Goal: Task Accomplishment & Management: Complete application form

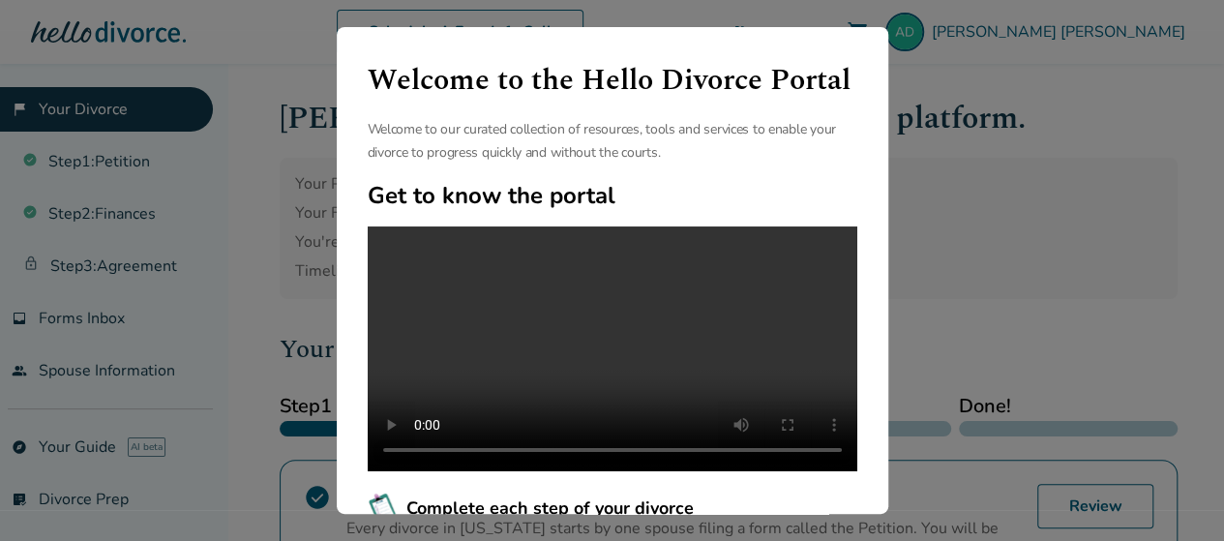
click at [980, 134] on div "Welcome to the Hello Divorce Portal Welcome to our curated collection of resour…" at bounding box center [612, 270] width 1224 height 541
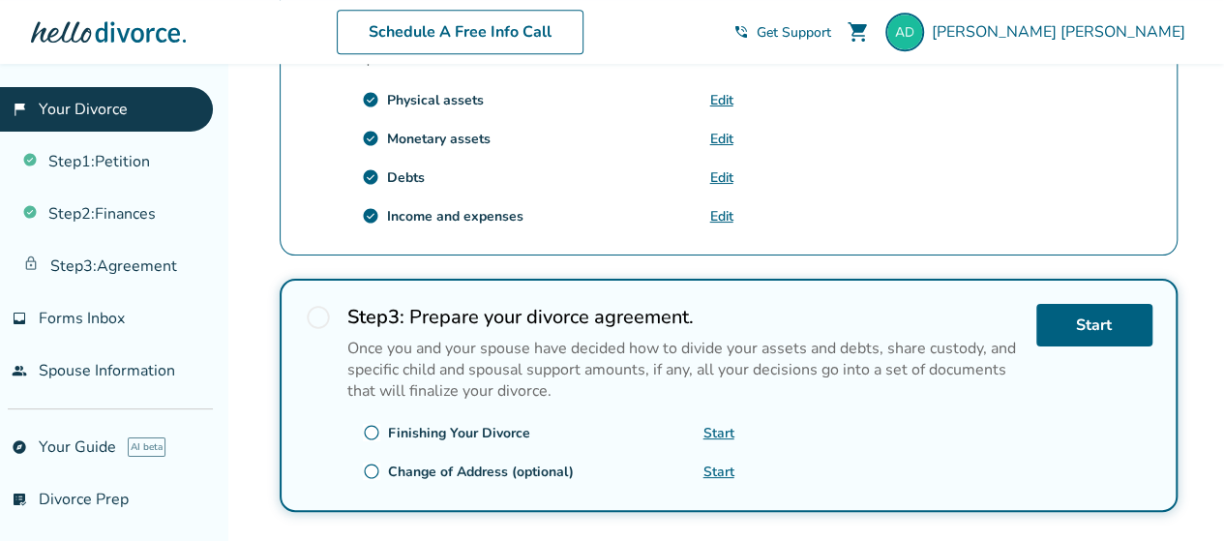
scroll to position [728, 0]
click at [321, 311] on span "radio_button_unchecked" at bounding box center [318, 318] width 27 height 27
click at [1082, 323] on link "Start" at bounding box center [1095, 326] width 116 height 43
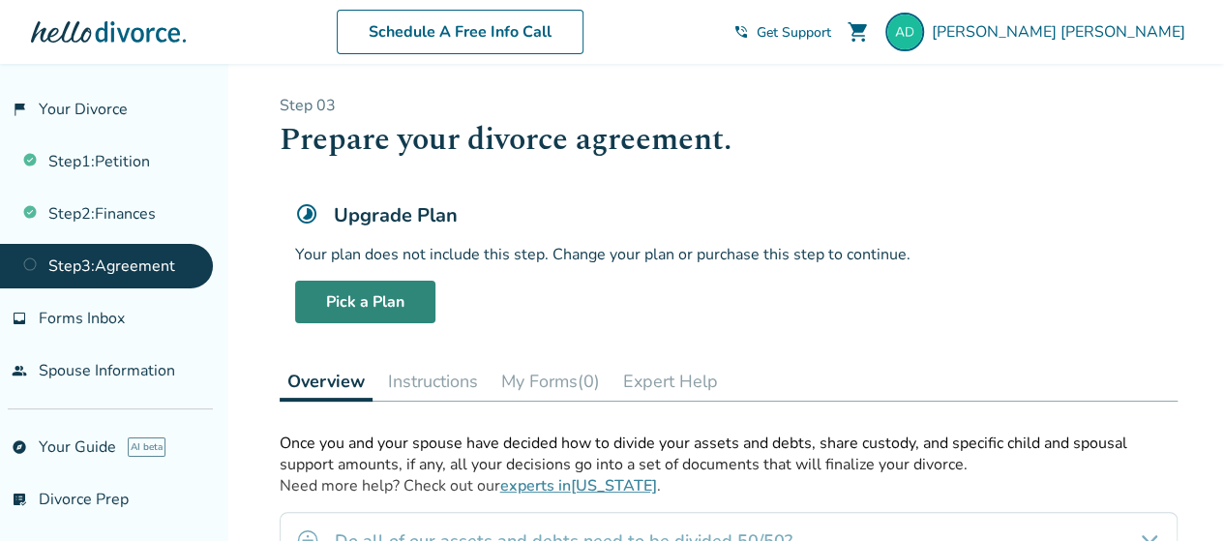
click at [410, 307] on link "Pick a Plan" at bounding box center [365, 302] width 140 height 43
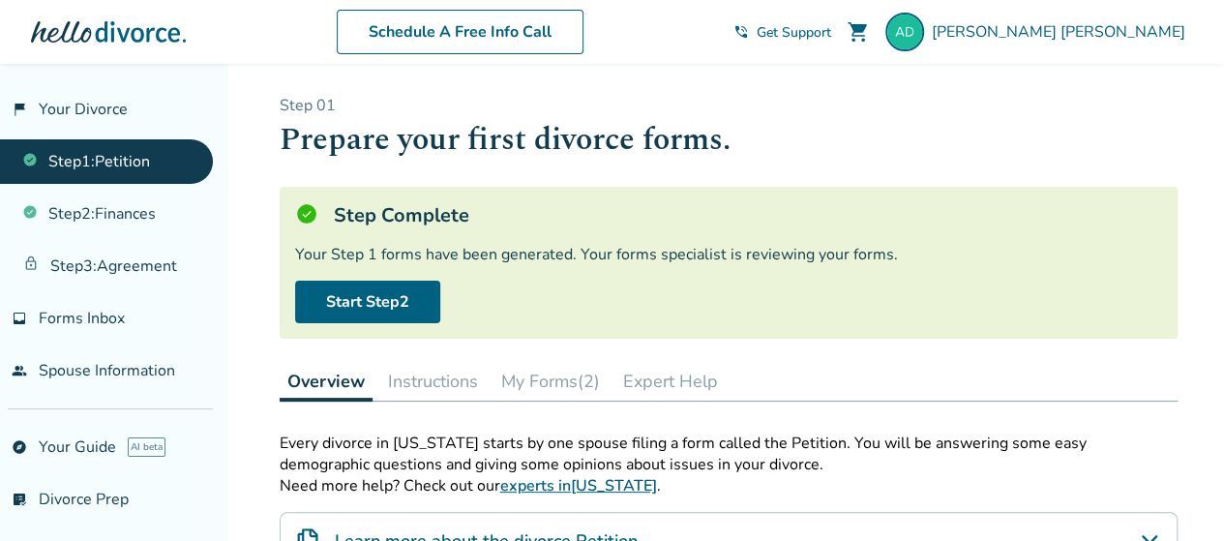
scroll to position [95, 0]
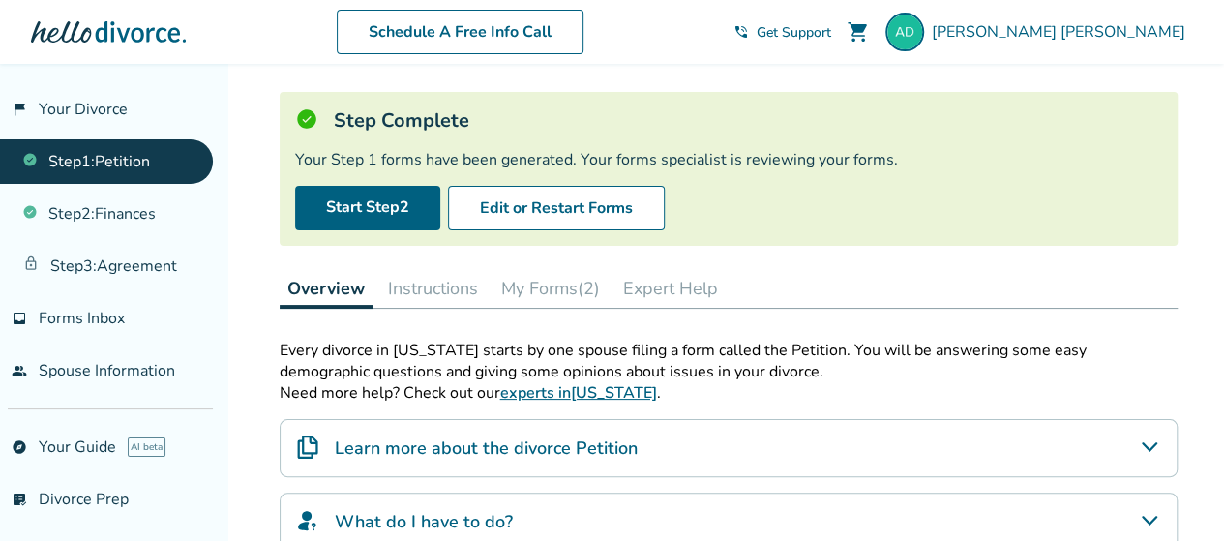
click at [410, 307] on div "Overview Instructions My Forms (2) Expert Help" at bounding box center [729, 289] width 898 height 40
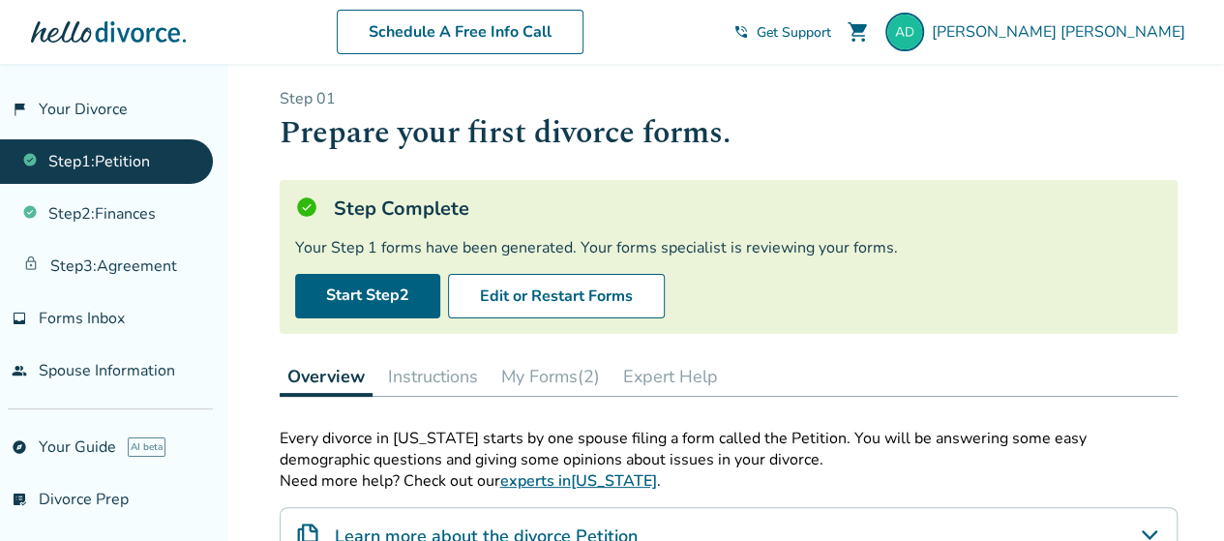
scroll to position [8, 0]
click at [386, 291] on link "Start Step 2" at bounding box center [367, 295] width 145 height 45
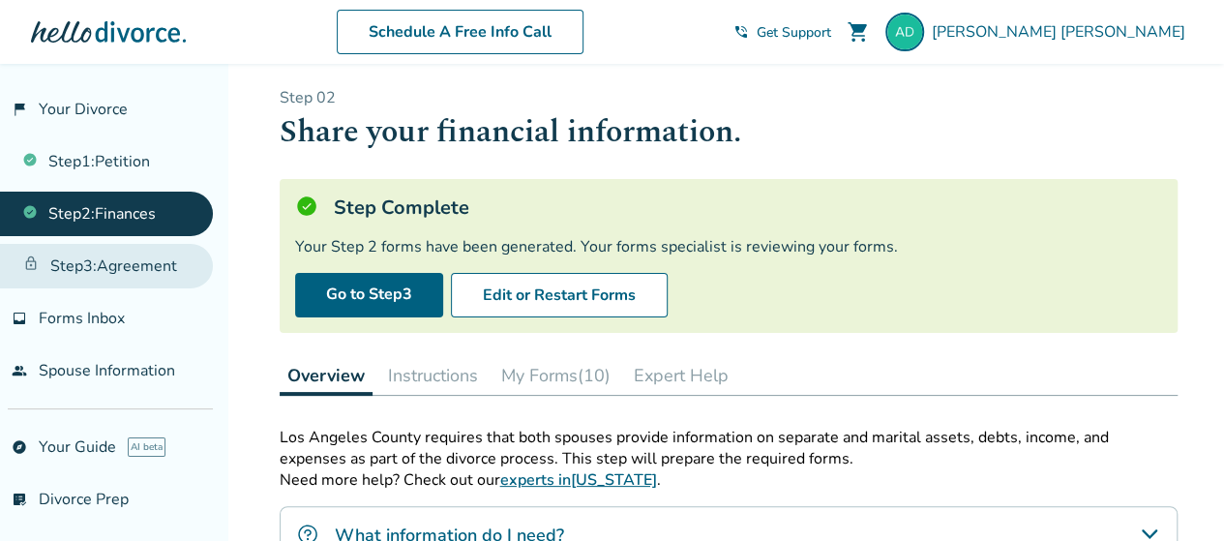
click at [147, 261] on link "Step 3 : Agreement" at bounding box center [106, 266] width 213 height 45
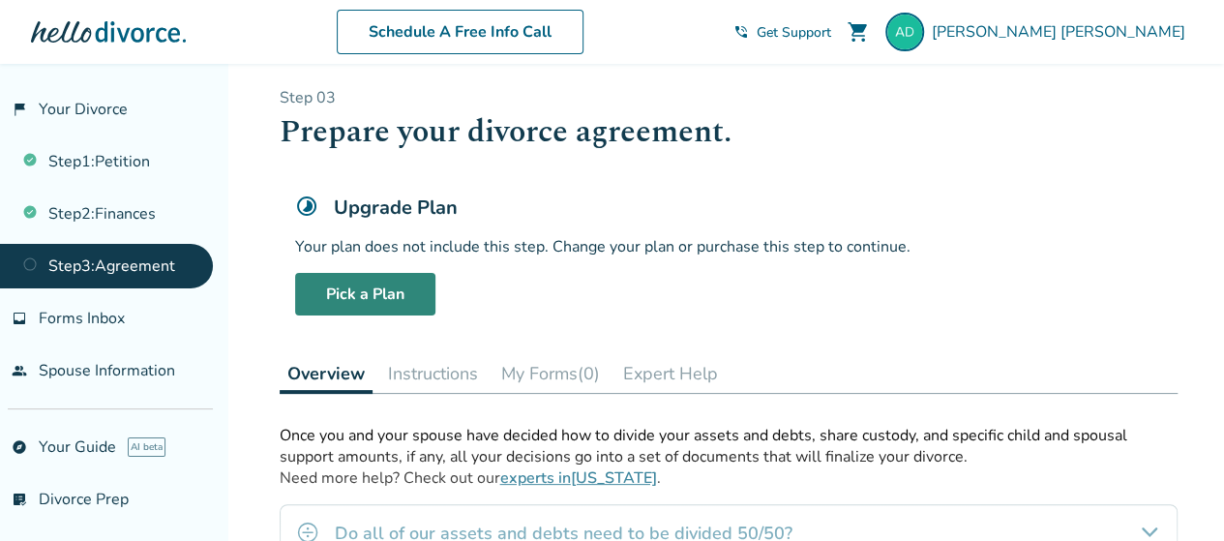
click at [331, 294] on link "Pick a Plan" at bounding box center [365, 294] width 140 height 43
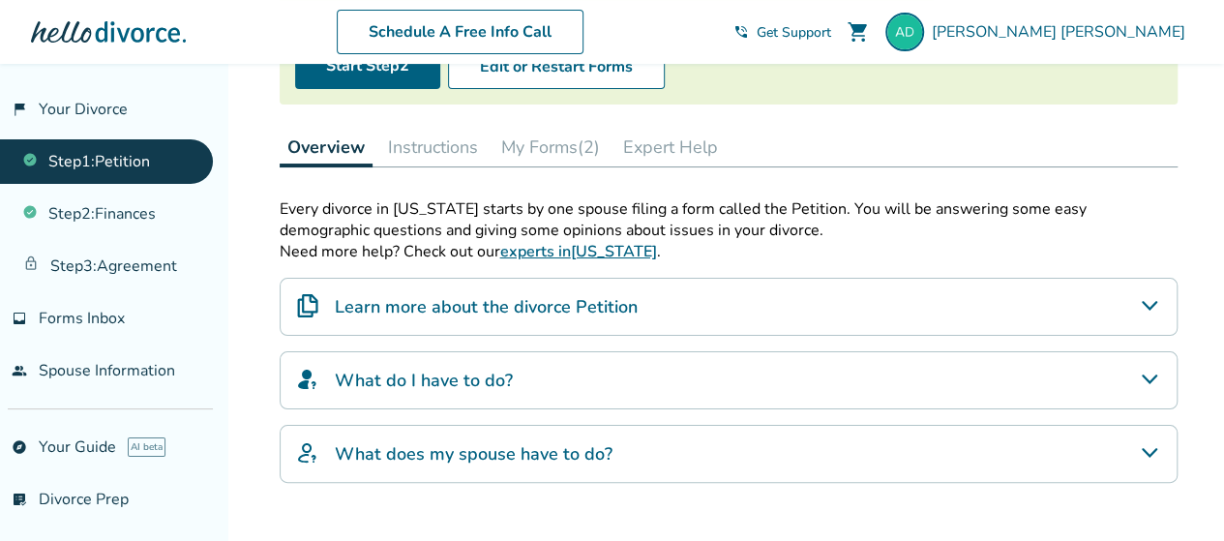
scroll to position [180, 0]
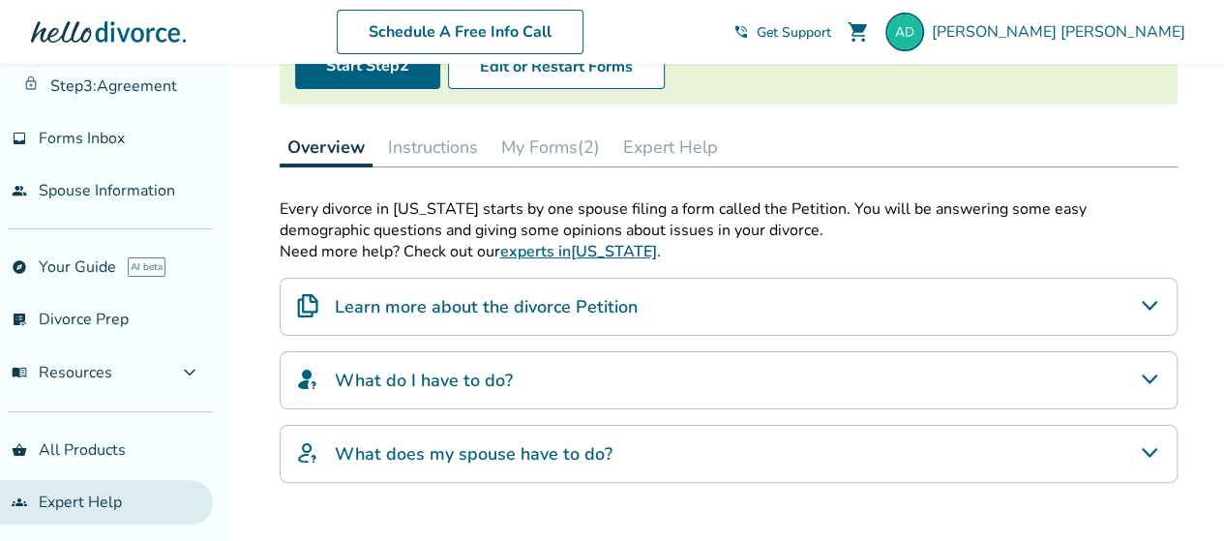
click at [115, 495] on link "groups Expert Help" at bounding box center [106, 502] width 213 height 45
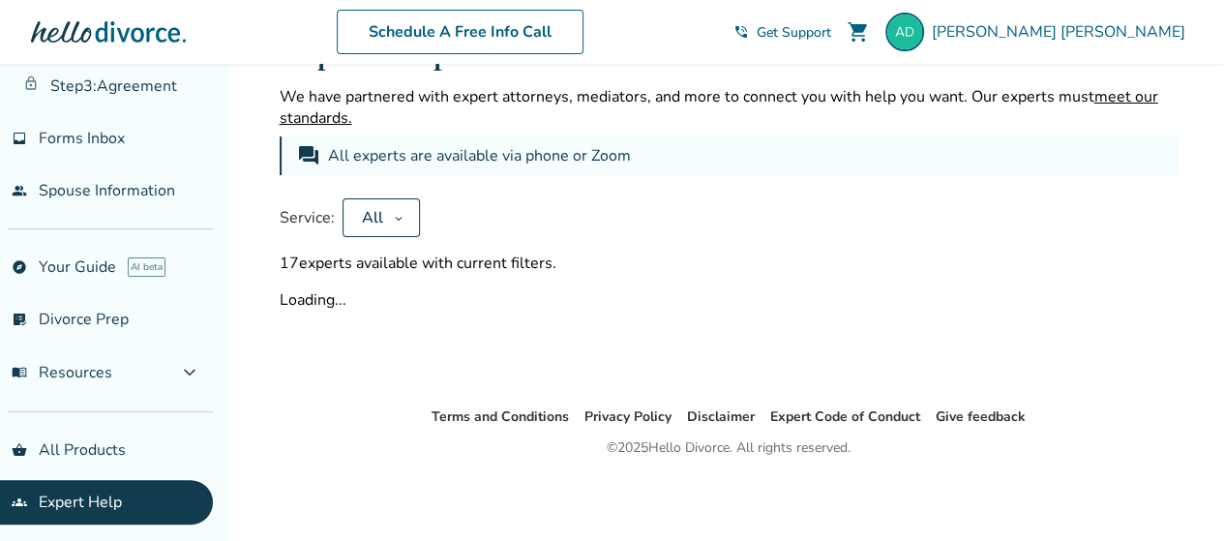
scroll to position [236, 0]
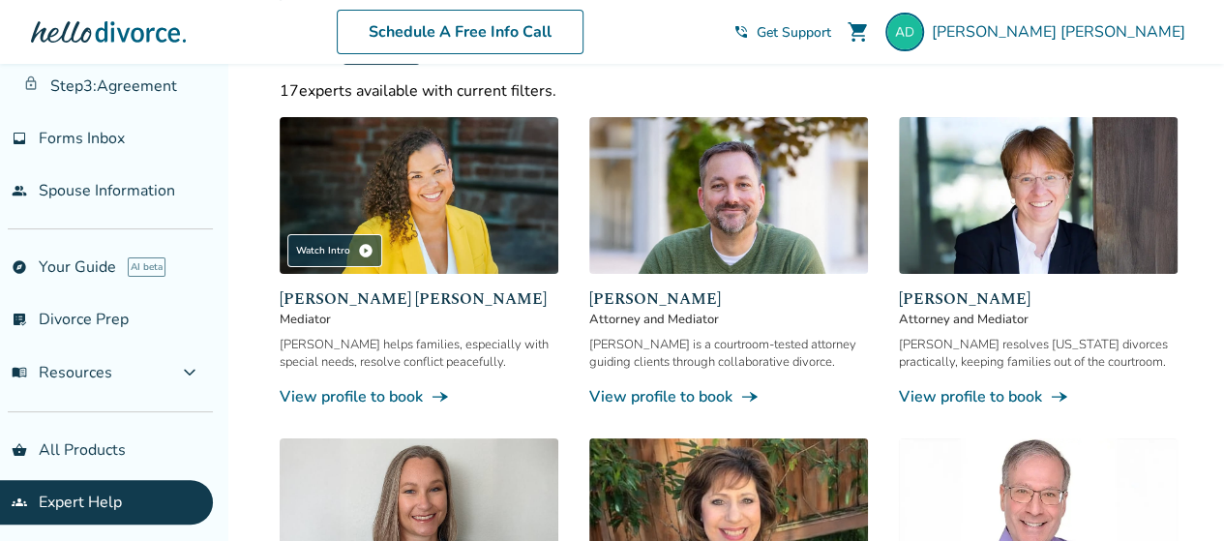
click at [831, 37] on span "Get Support" at bounding box center [794, 32] width 75 height 18
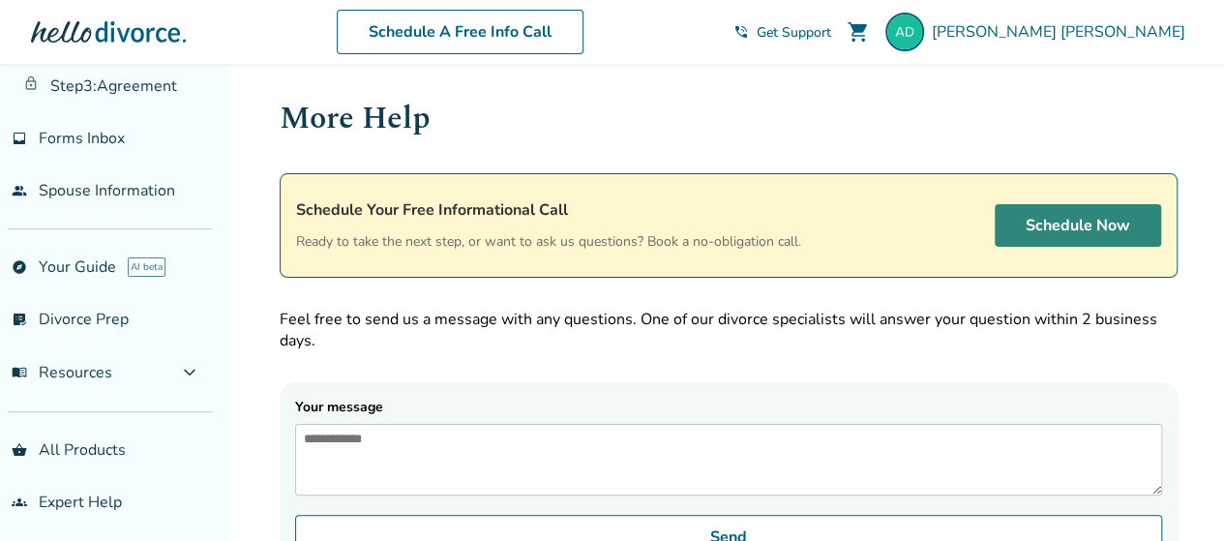
click at [1034, 225] on link "Schedule Now" at bounding box center [1078, 225] width 166 height 43
